Goal: Task Accomplishment & Management: Use online tool/utility

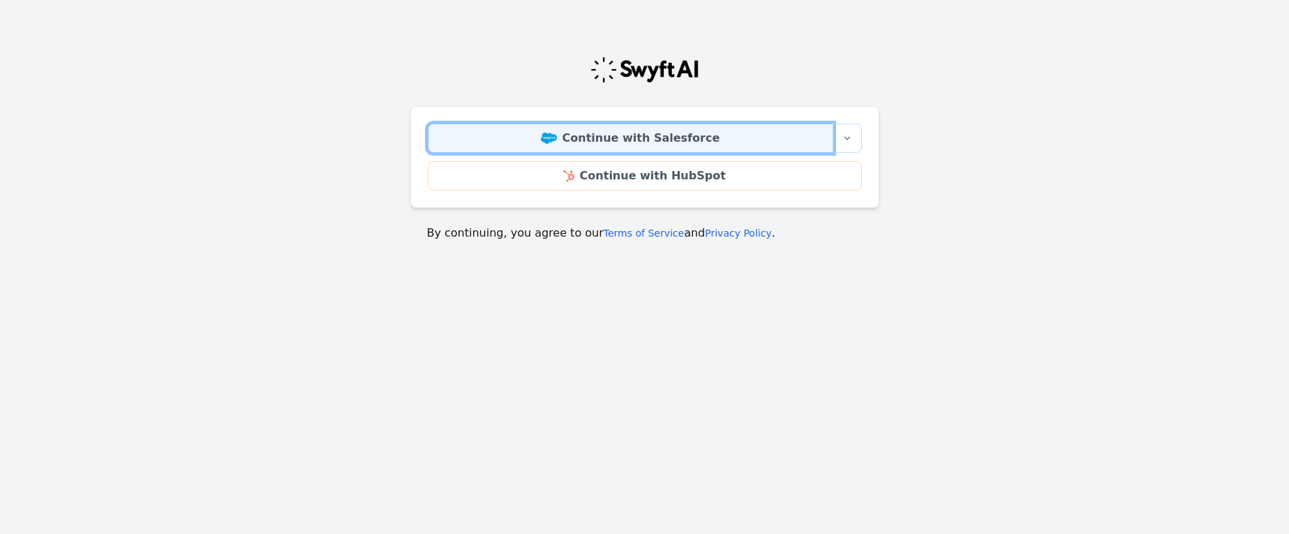
click at [626, 141] on link "Continue with Salesforce" at bounding box center [630, 138] width 405 height 29
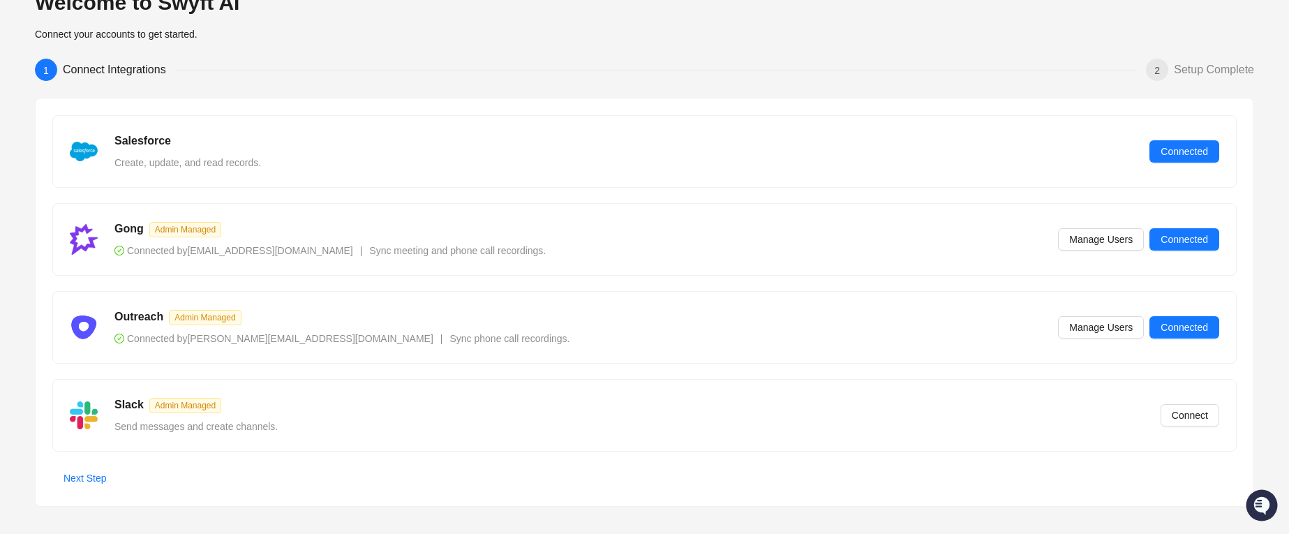
scroll to position [53, 0]
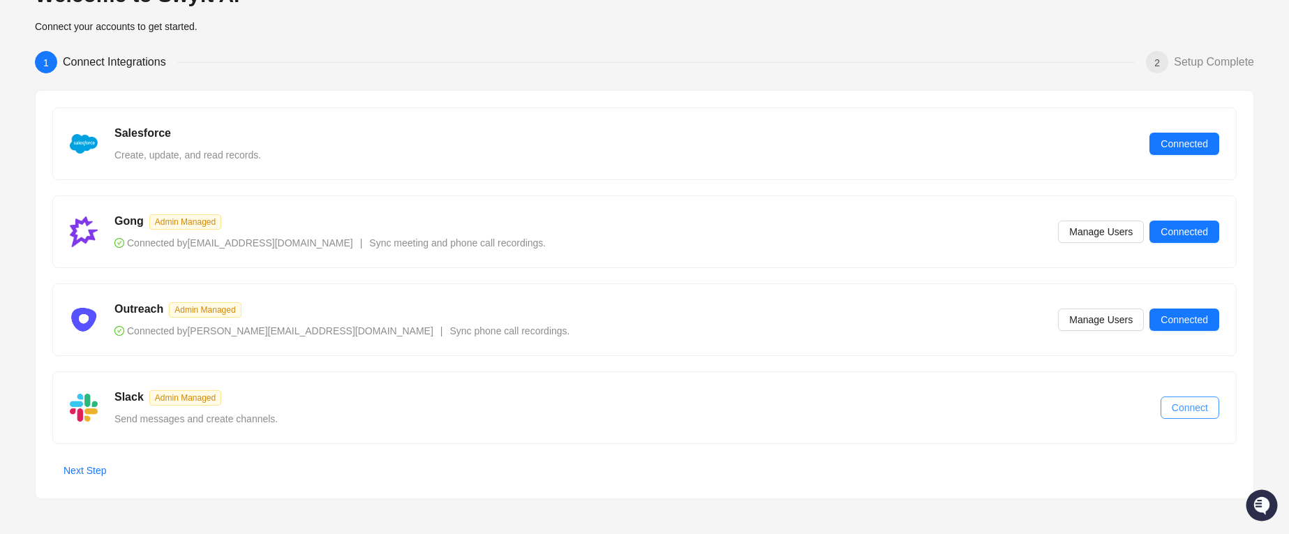
click at [1186, 413] on span "Connect" at bounding box center [1190, 407] width 36 height 15
click at [72, 468] on span "Next Step" at bounding box center [85, 470] width 43 height 15
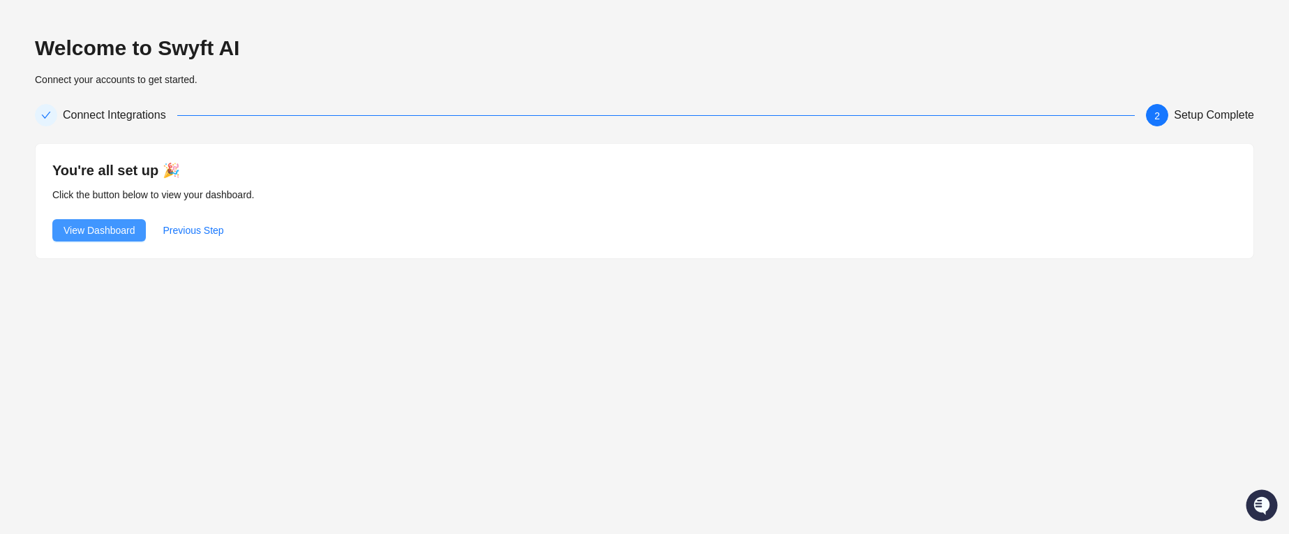
click at [114, 231] on span "View Dashboard" at bounding box center [99, 230] width 71 height 15
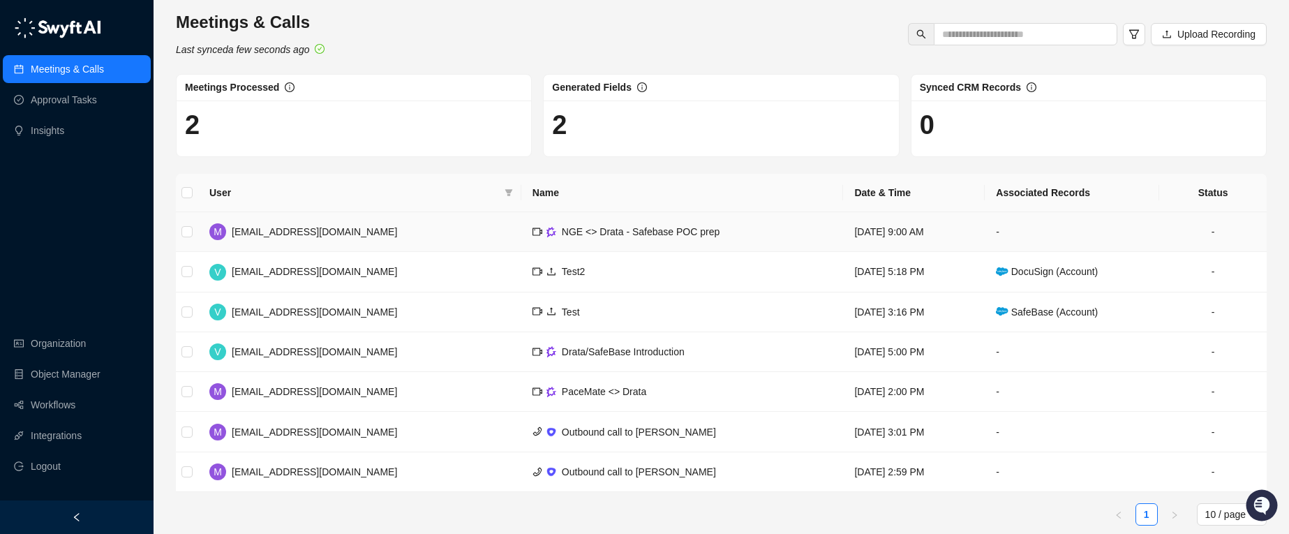
click at [648, 231] on td "NGE <> Drata - Safebase POC prep" at bounding box center [682, 232] width 322 height 40
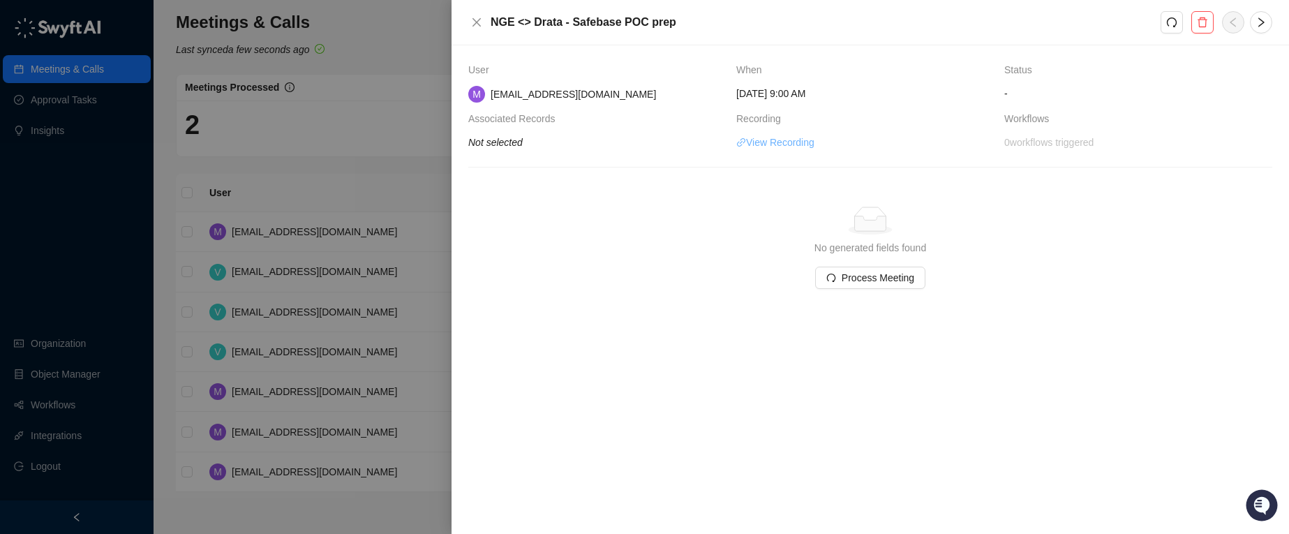
click at [786, 143] on link "View Recording" at bounding box center [775, 142] width 78 height 15
click at [889, 281] on span "Process Meeting" at bounding box center [878, 277] width 73 height 15
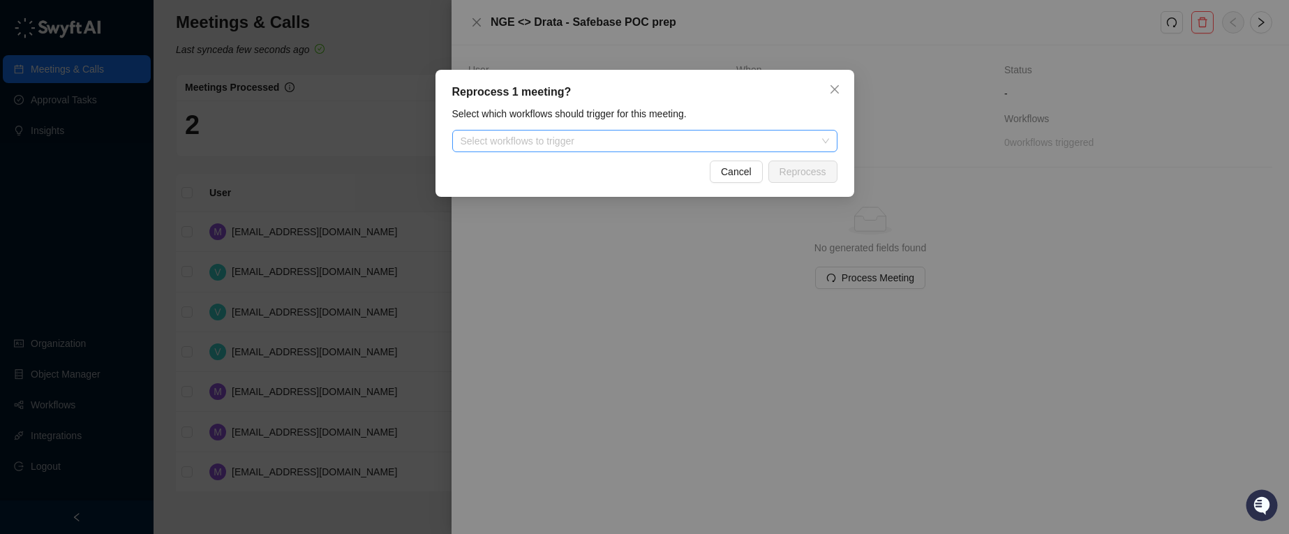
click at [569, 137] on div at bounding box center [637, 141] width 365 height 10
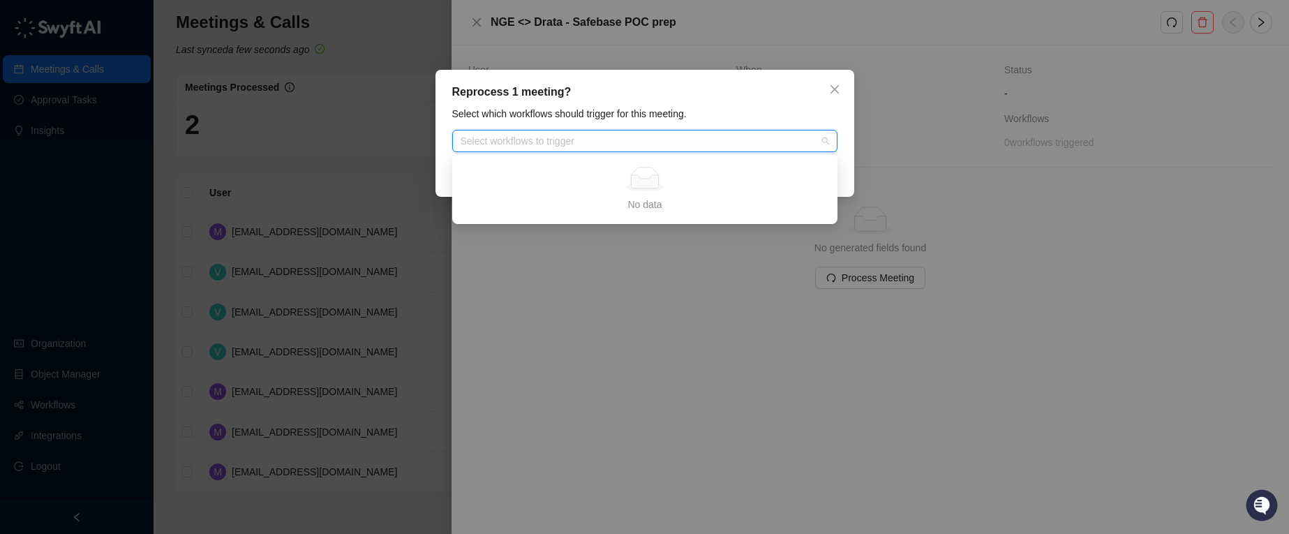
click at [579, 141] on div at bounding box center [637, 141] width 365 height 10
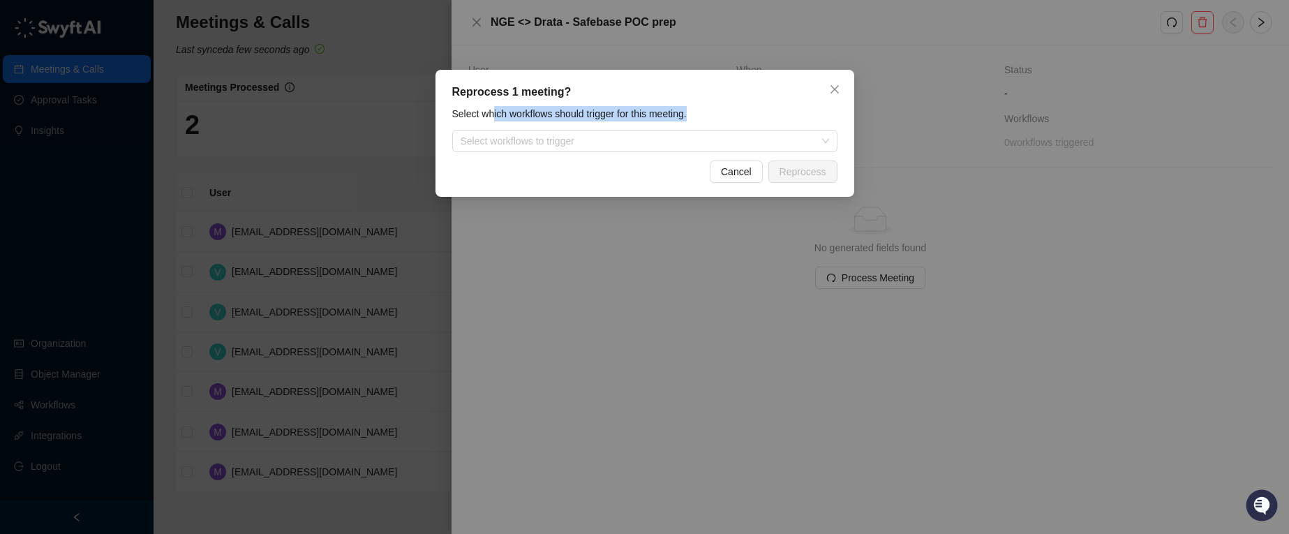
drag, startPoint x: 495, startPoint y: 113, endPoint x: 782, endPoint y: 113, distance: 286.9
click at [762, 113] on div "Select which workflows should trigger for this meeting." at bounding box center [645, 113] width 394 height 15
click at [842, 89] on span "Close" at bounding box center [835, 89] width 22 height 11
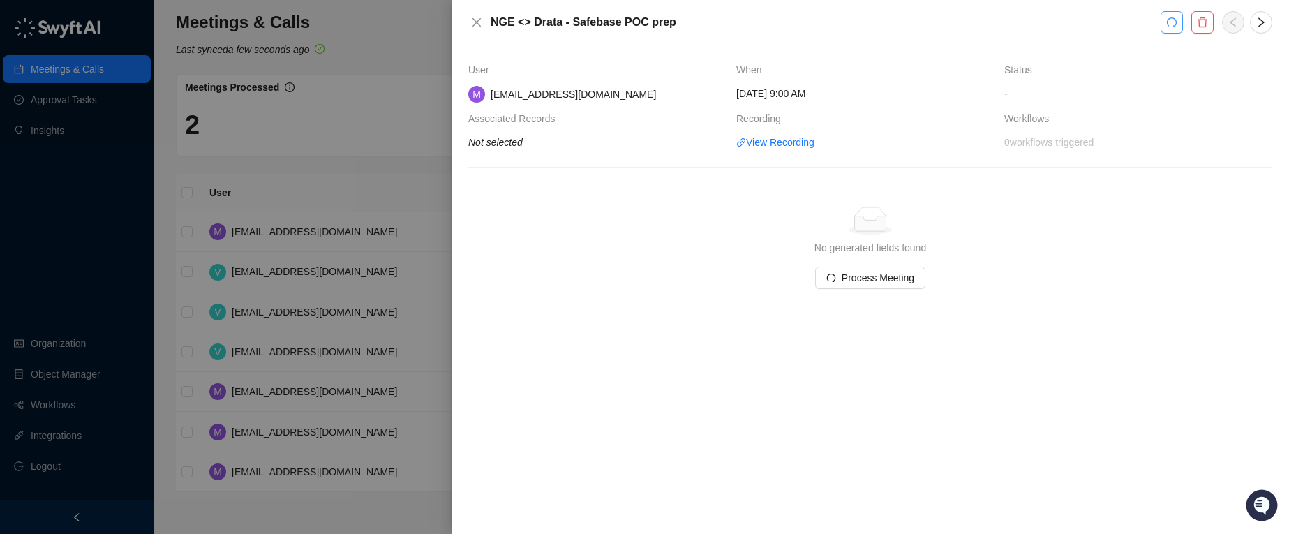
click at [1168, 22] on icon "redo" at bounding box center [1171, 22] width 11 height 11
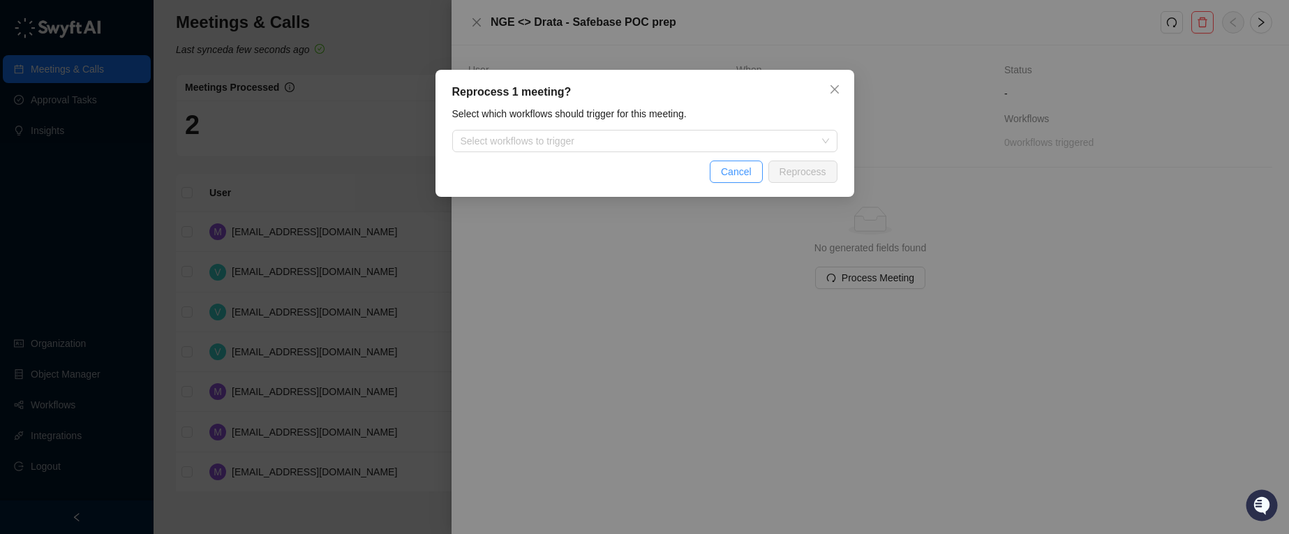
click at [747, 175] on span "Cancel" at bounding box center [736, 171] width 31 height 15
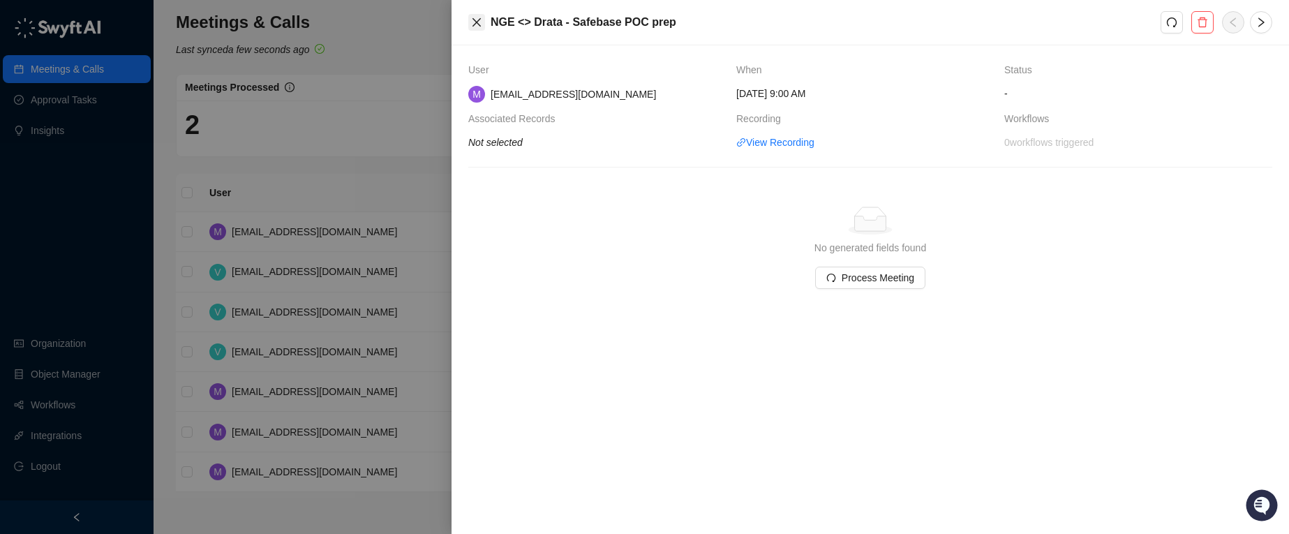
click at [475, 30] on button "Close" at bounding box center [476, 22] width 17 height 17
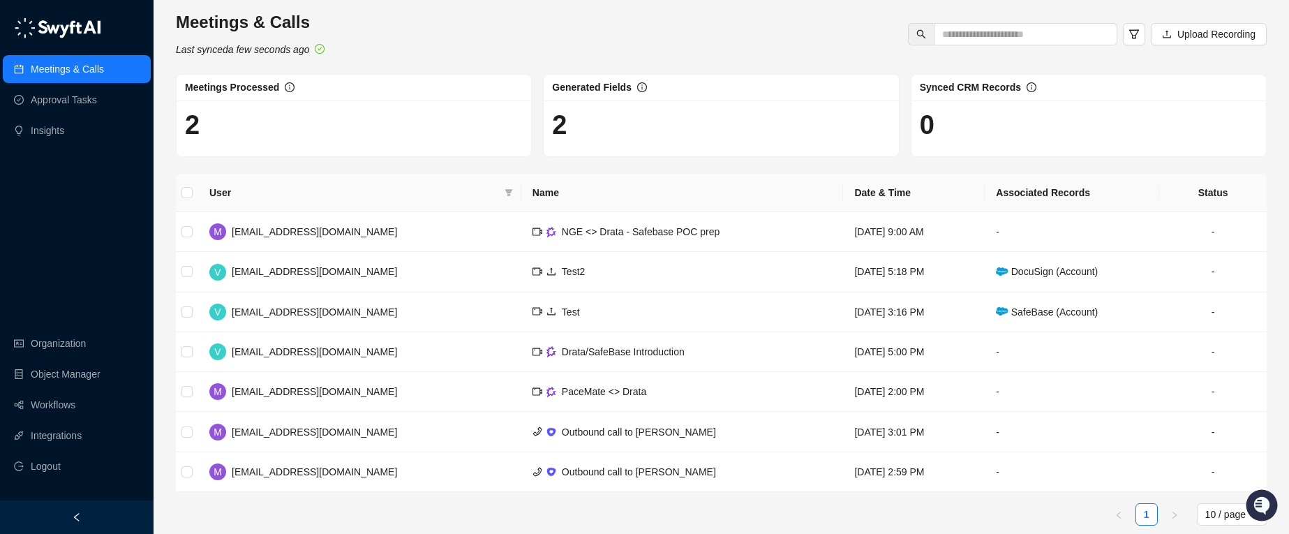
click at [814, 121] on h1 "2" at bounding box center [721, 125] width 338 height 32
click at [351, 128] on h1 "2" at bounding box center [354, 125] width 338 height 32
click at [58, 101] on link "Approval Tasks" at bounding box center [64, 100] width 66 height 28
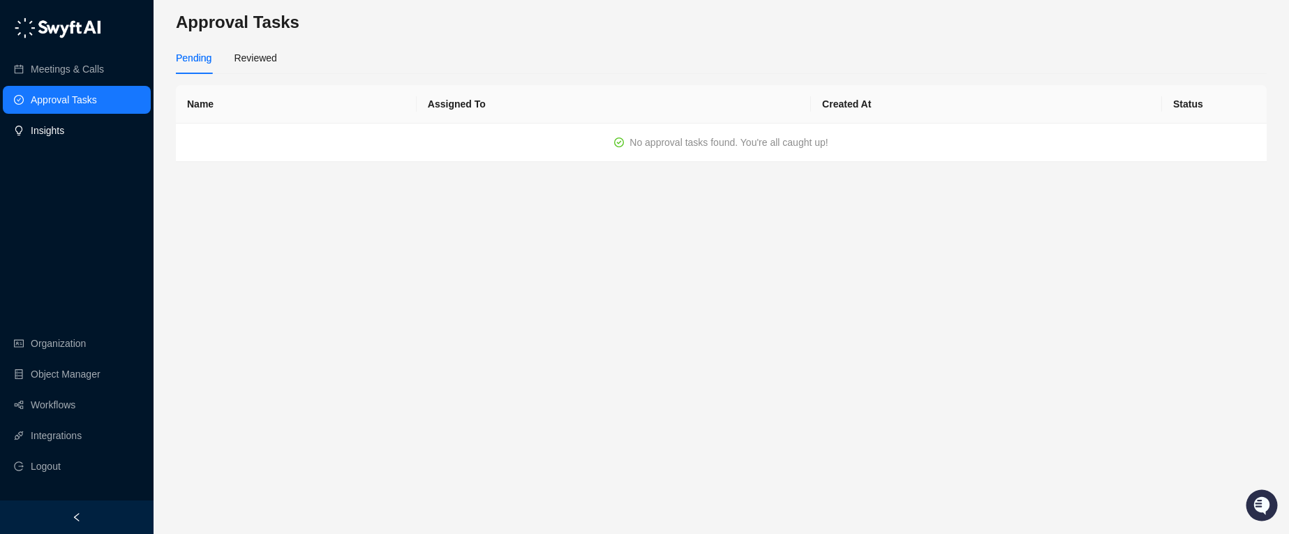
click at [64, 135] on link "Insights" at bounding box center [48, 131] width 34 height 28
